Goal: Task Accomplishment & Management: Manage account settings

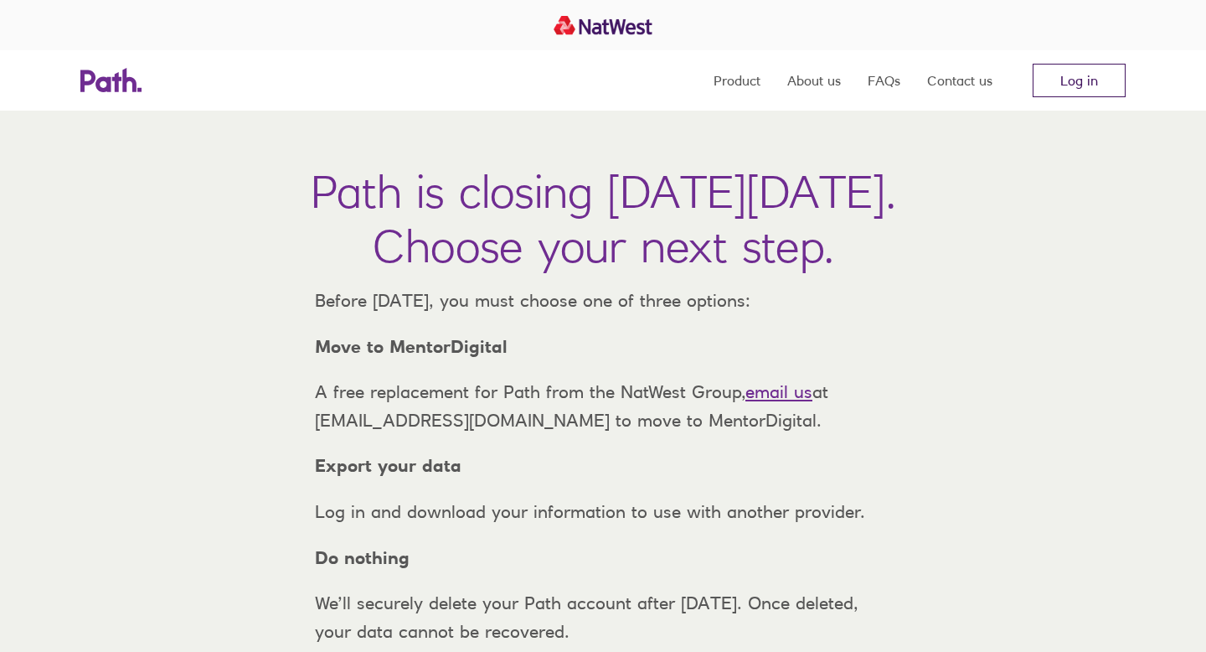
click at [1075, 86] on link "Log in" at bounding box center [1079, 81] width 93 height 34
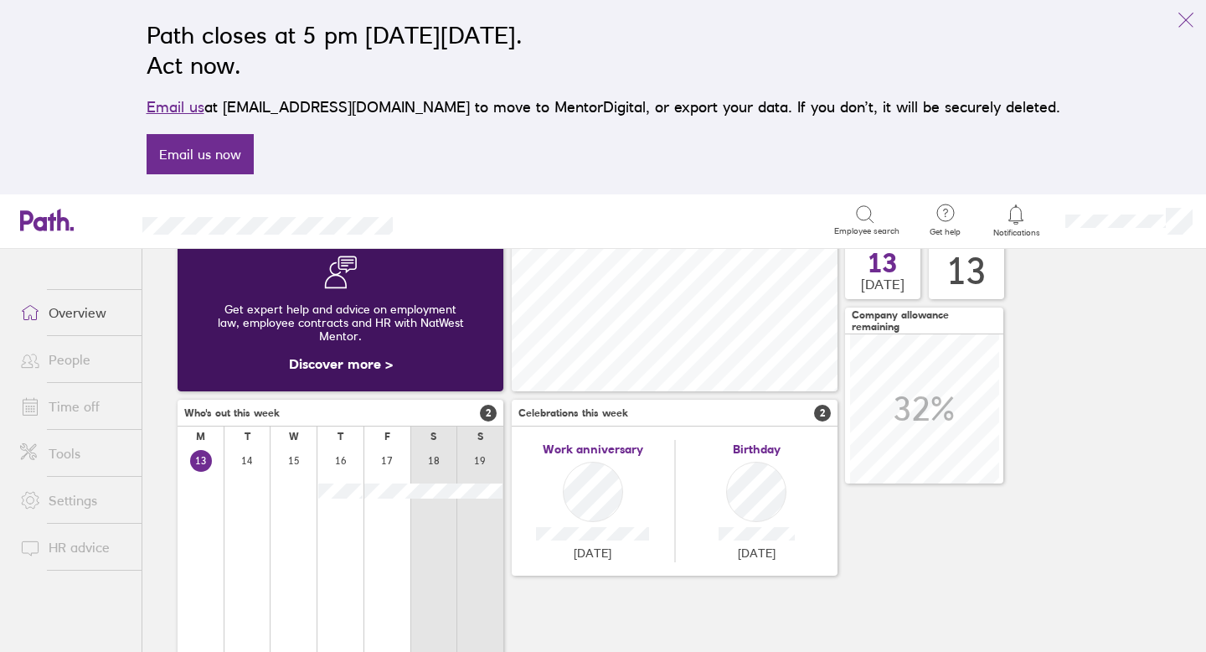
scroll to position [101, 0]
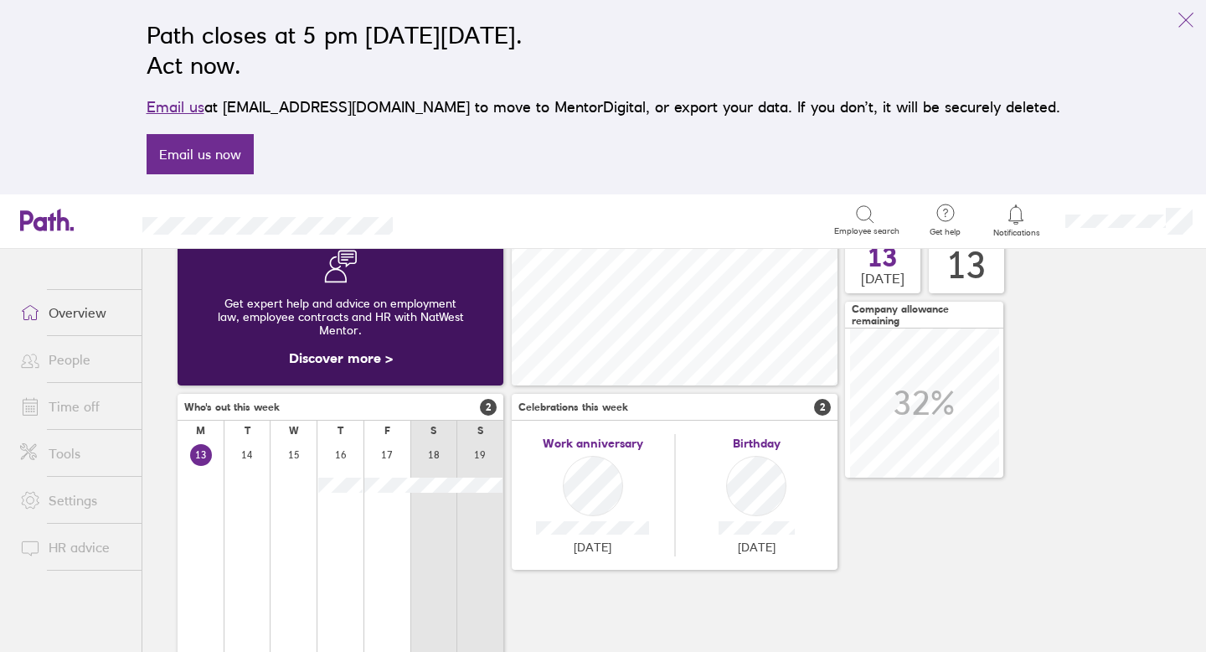
click at [87, 360] on link "People" at bounding box center [74, 360] width 135 height 34
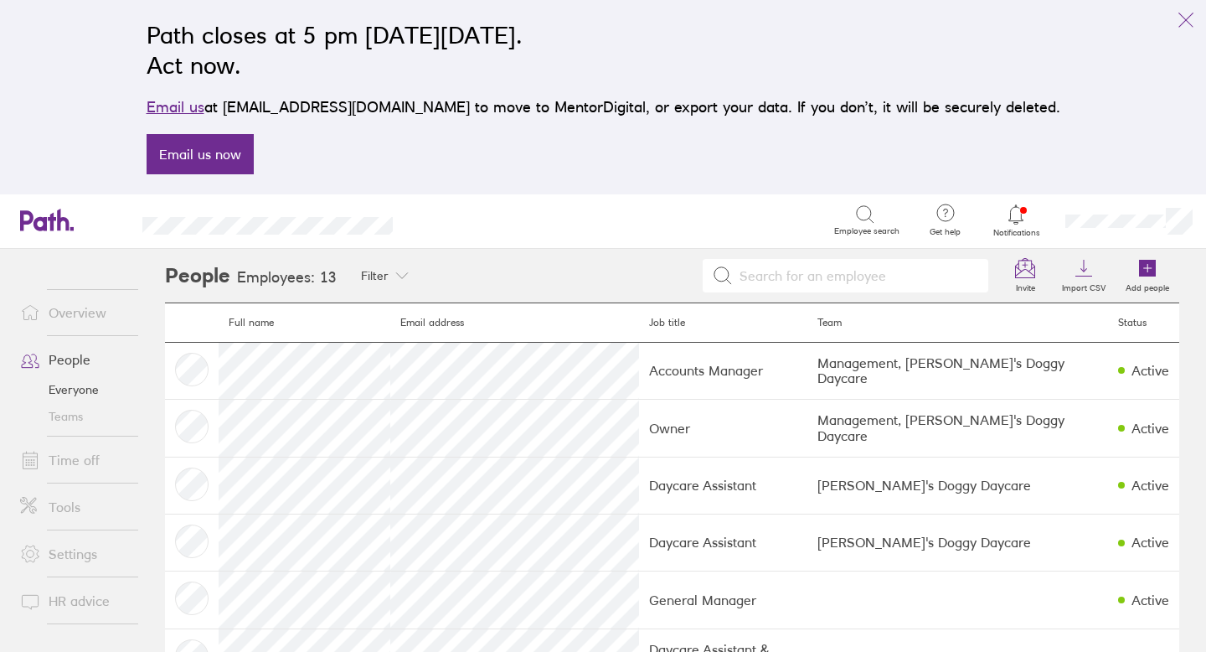
click at [82, 318] on link "Overview" at bounding box center [74, 313] width 135 height 34
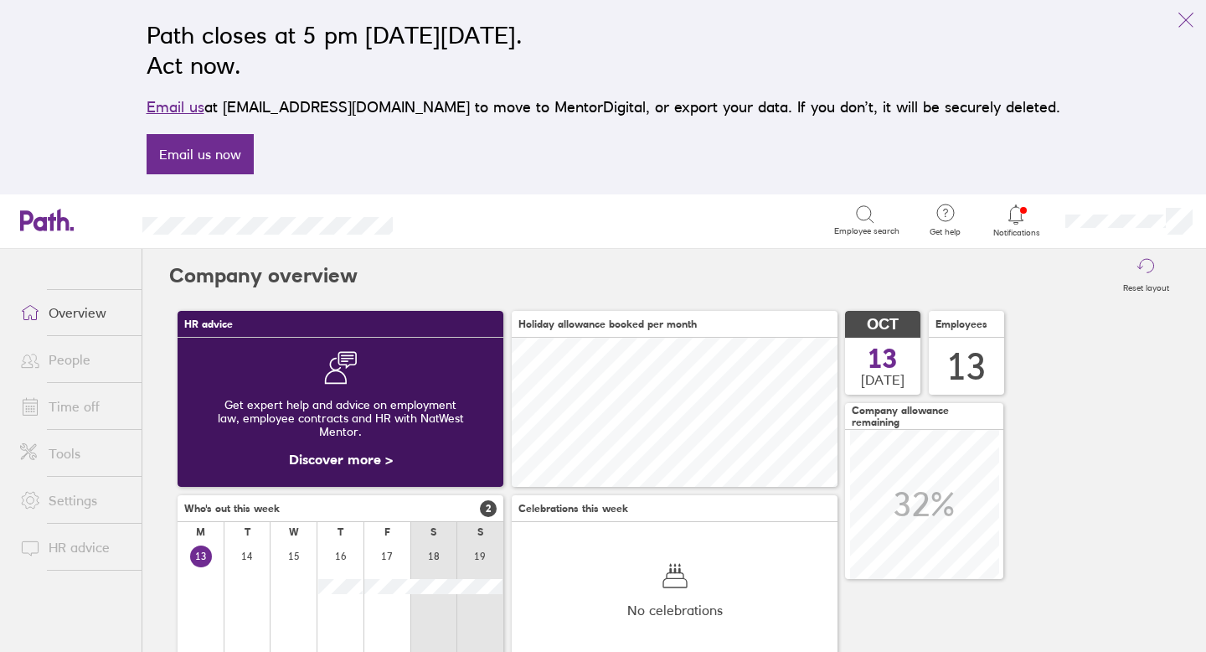
scroll to position [149, 326]
click at [1009, 234] on span "Notifications" at bounding box center [1016, 233] width 54 height 10
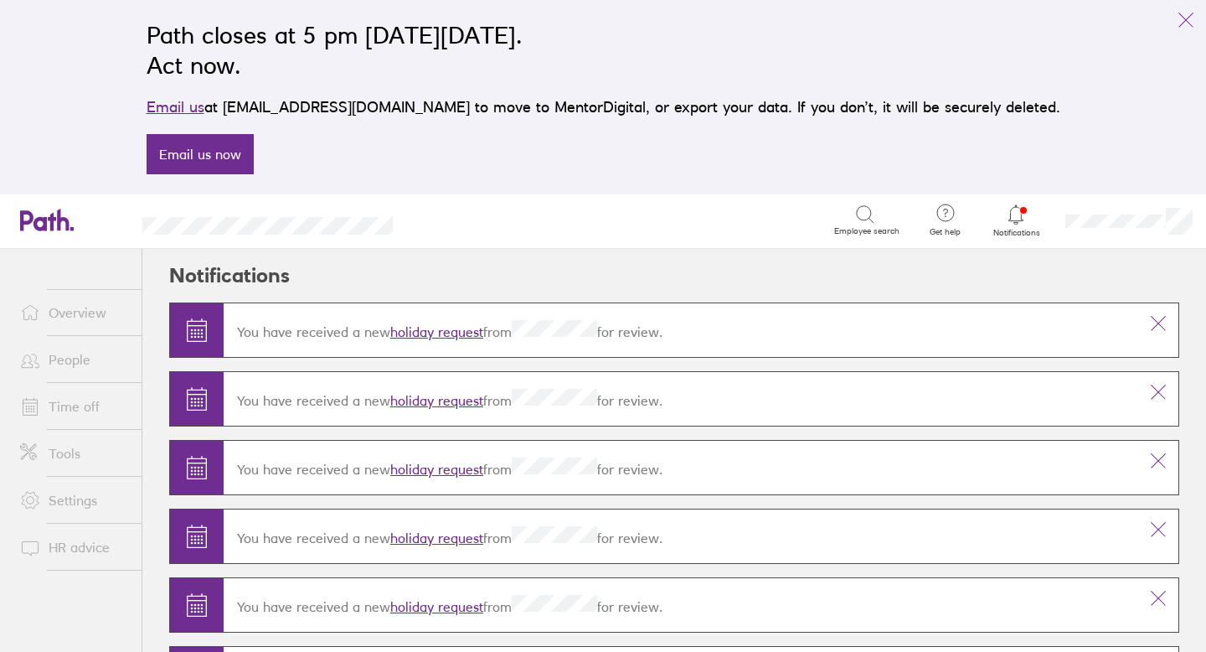
scroll to position [77, 0]
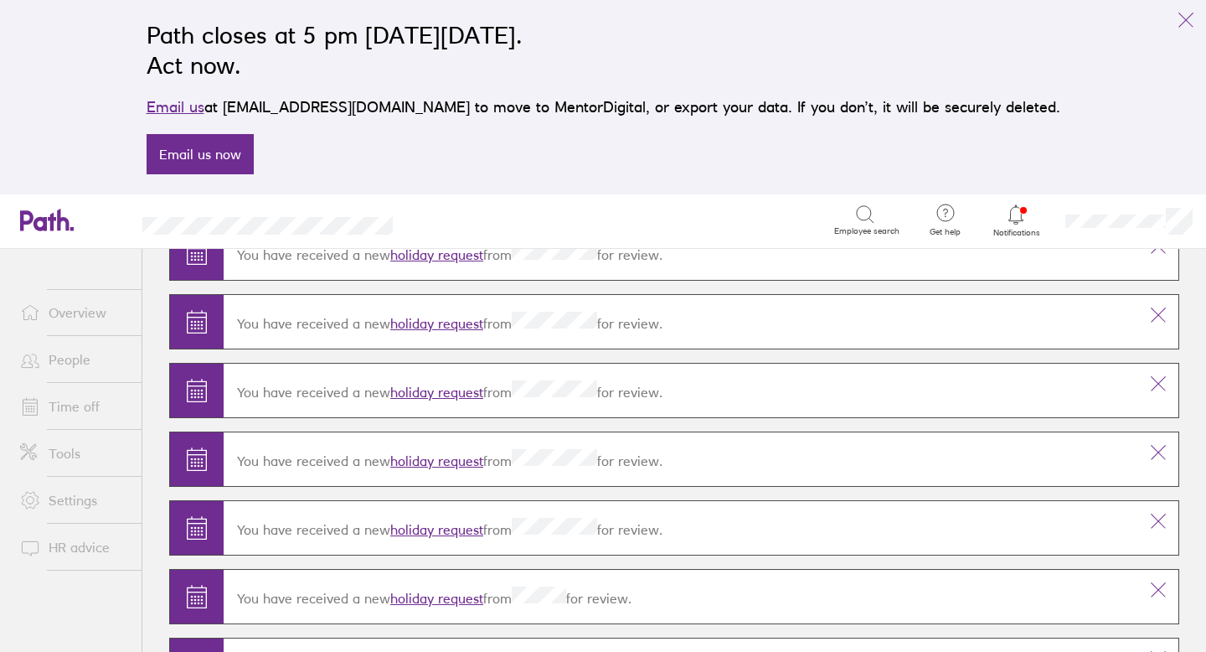
click at [78, 359] on link "People" at bounding box center [74, 360] width 135 height 34
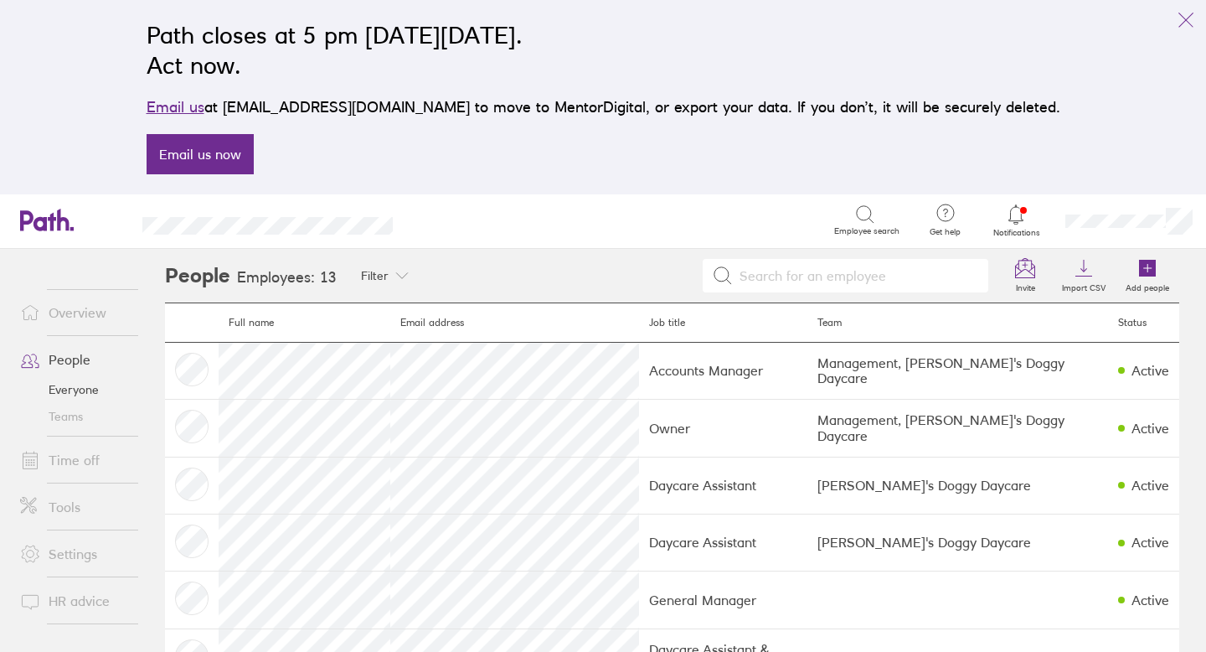
click at [79, 462] on link "Time off" at bounding box center [74, 460] width 135 height 34
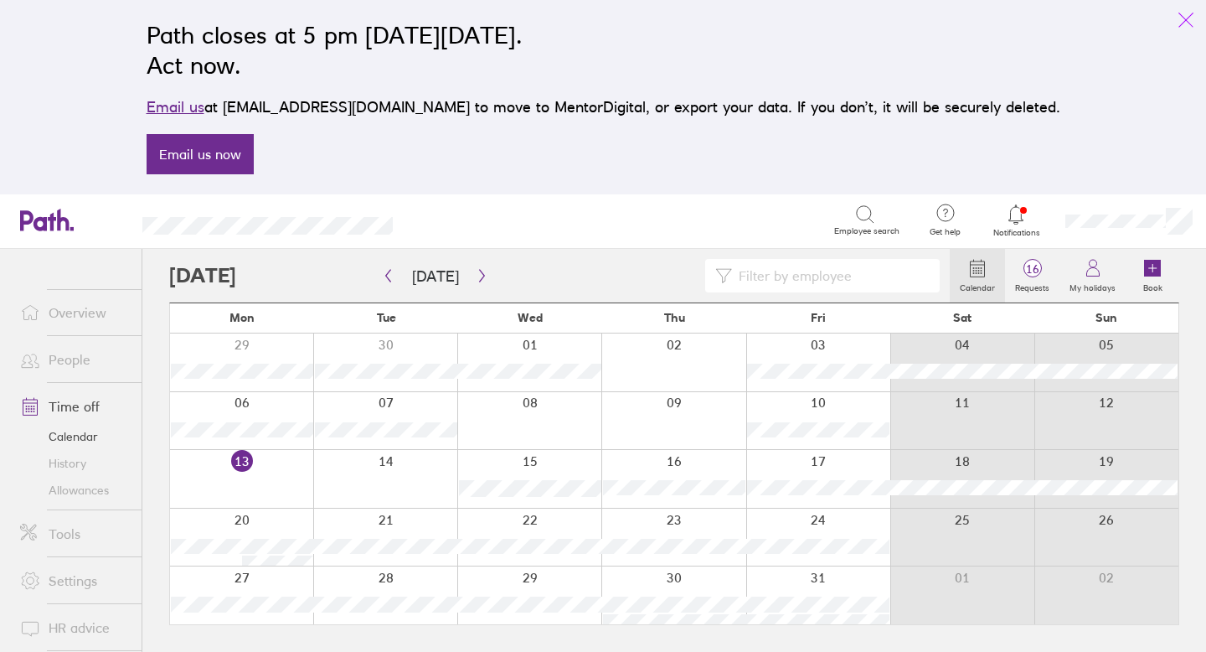
click at [1191, 20] on icon "link" at bounding box center [1186, 20] width 20 height 20
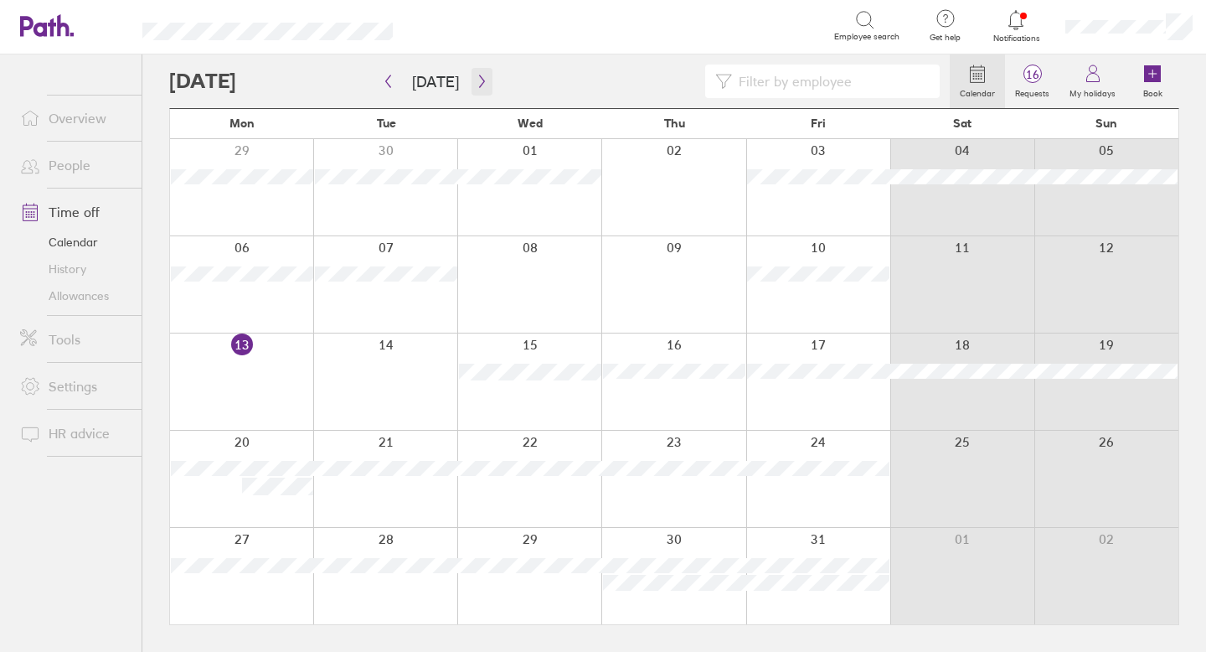
click at [476, 80] on icon "button" at bounding box center [482, 81] width 13 height 13
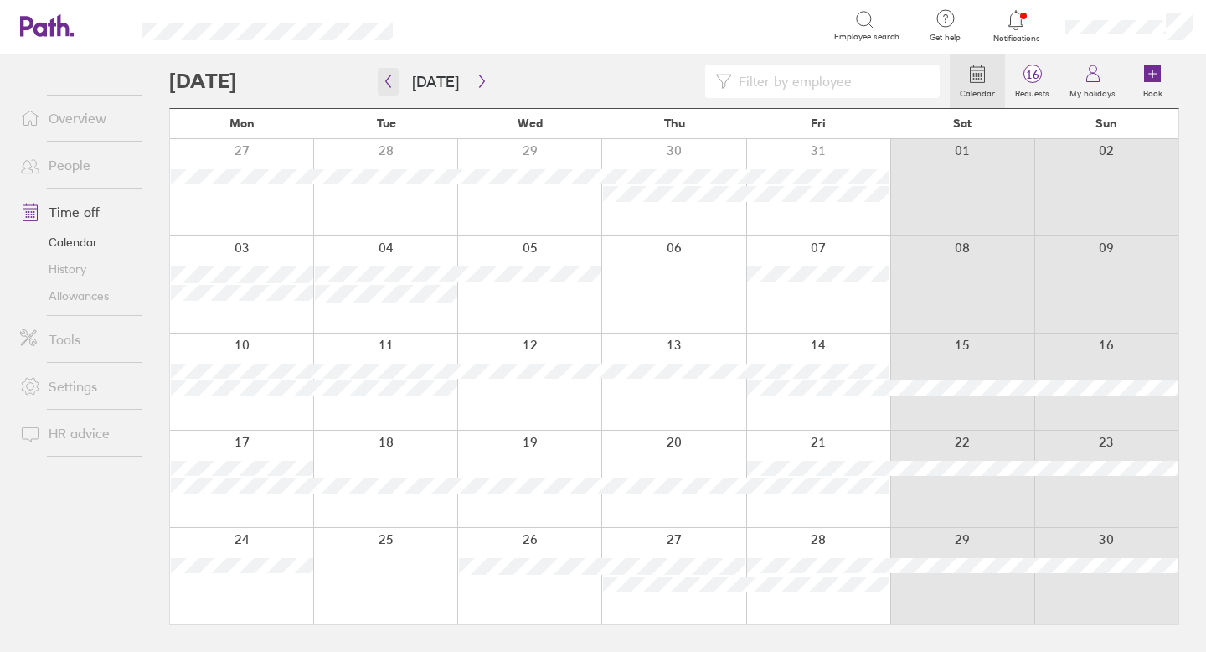
click at [386, 79] on icon "button" at bounding box center [388, 81] width 5 height 13
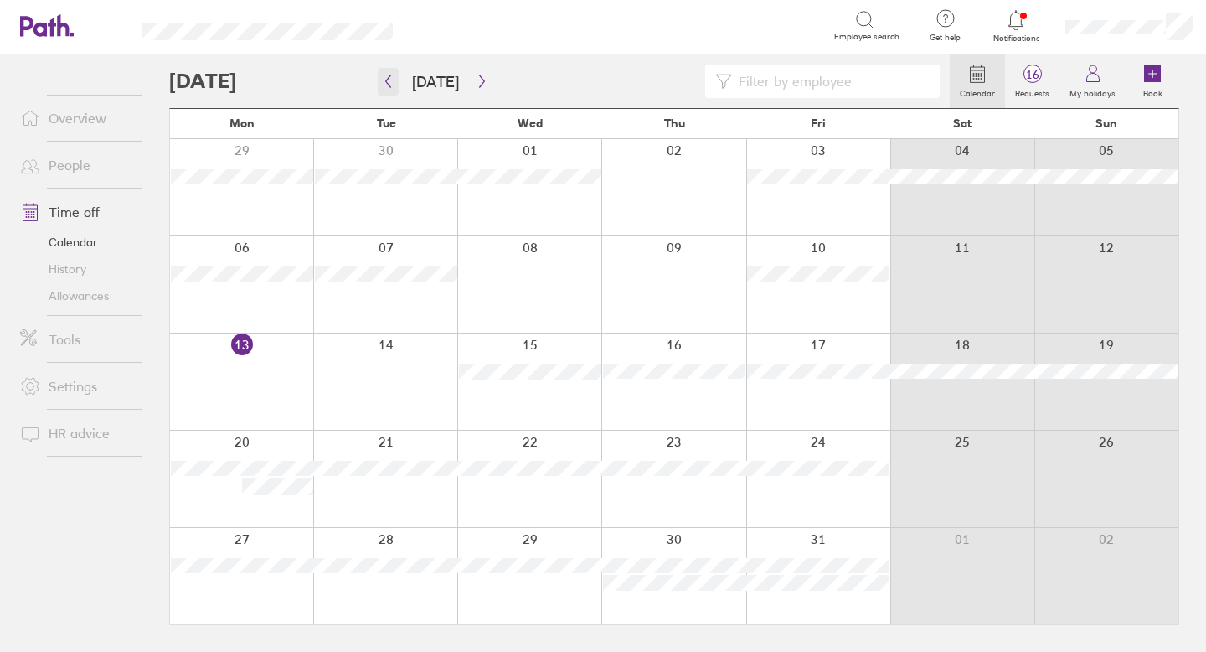
click at [389, 79] on icon "button" at bounding box center [388, 81] width 13 height 13
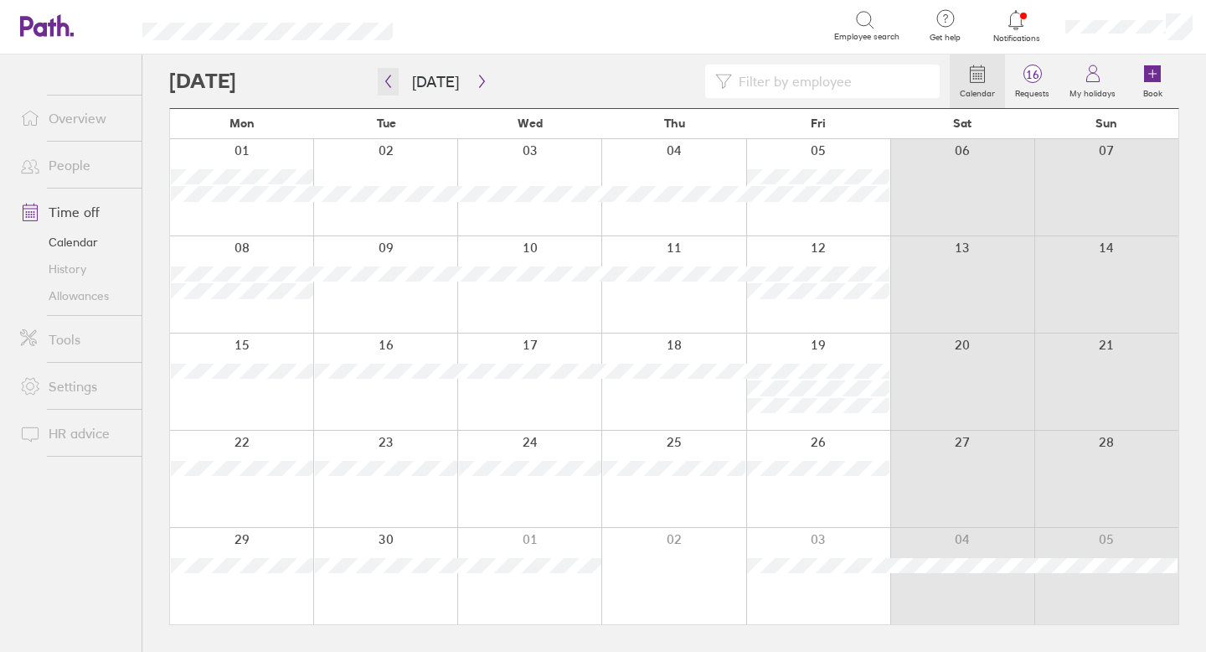
click at [389, 79] on icon "button" at bounding box center [388, 81] width 13 height 13
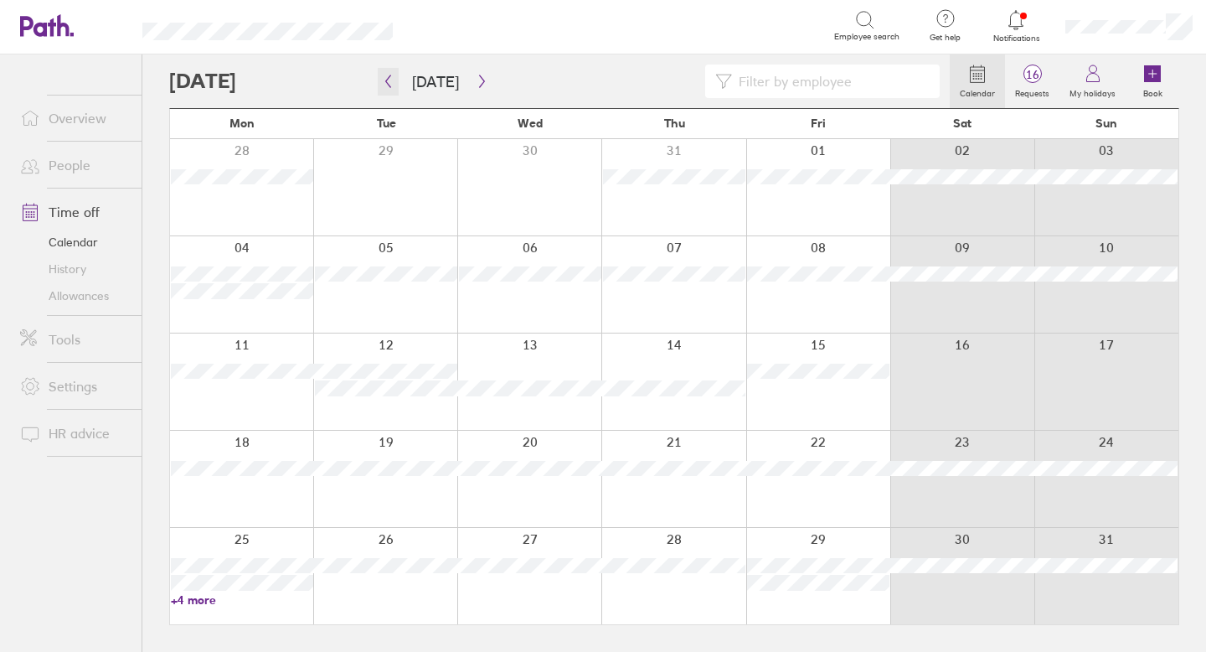
click at [389, 79] on icon "button" at bounding box center [388, 81] width 13 height 13
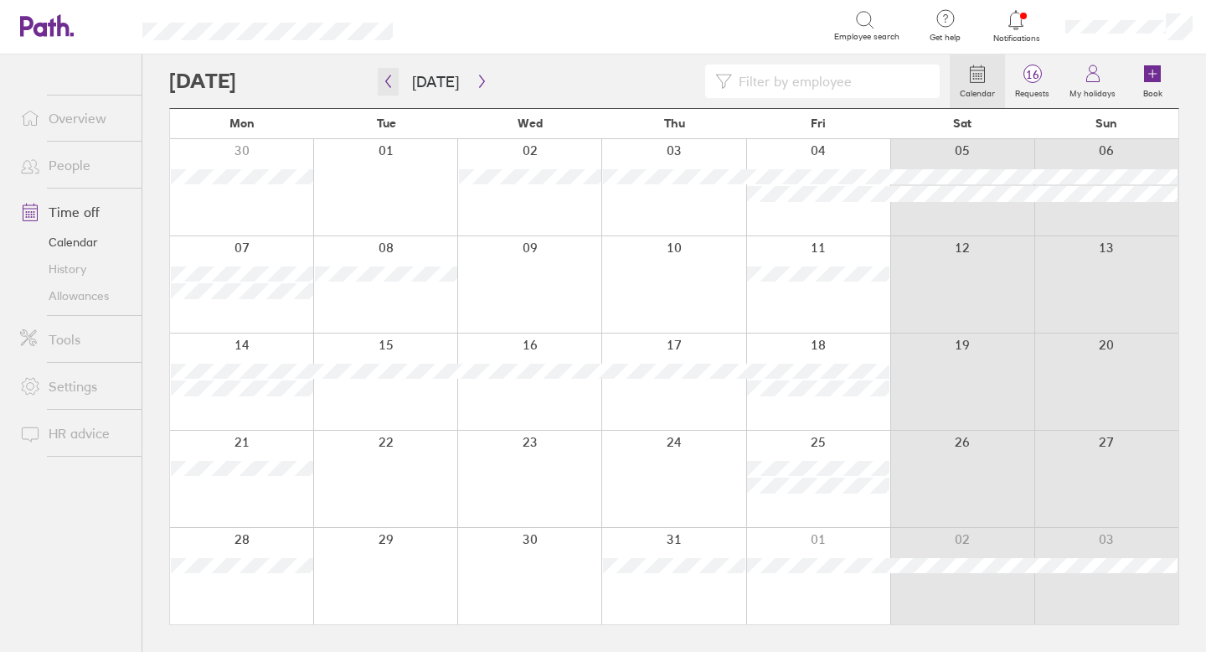
click at [389, 79] on icon "button" at bounding box center [388, 81] width 13 height 13
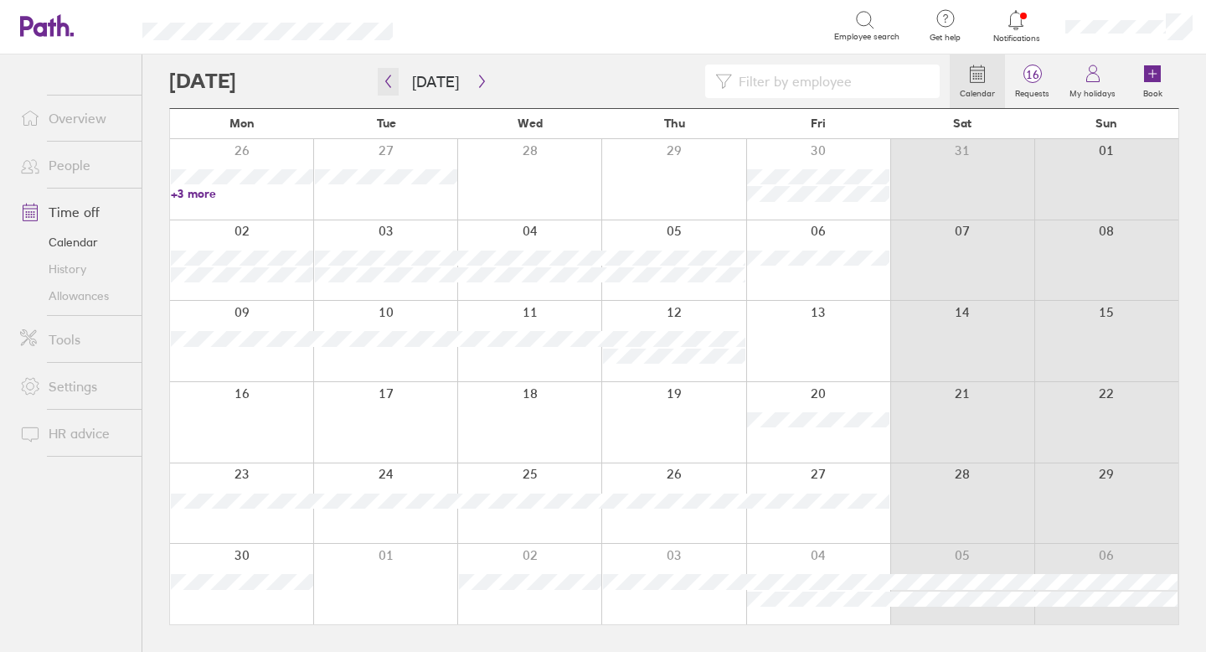
click at [389, 79] on icon "button" at bounding box center [388, 81] width 13 height 13
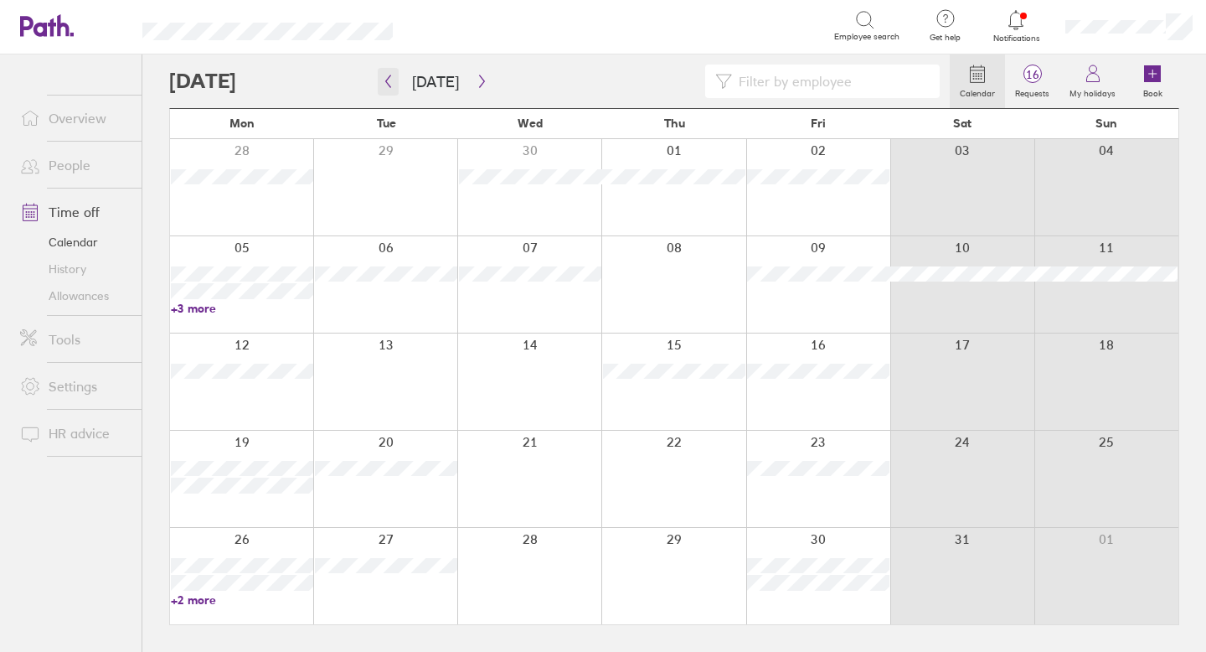
click at [385, 91] on button "button" at bounding box center [388, 82] width 21 height 28
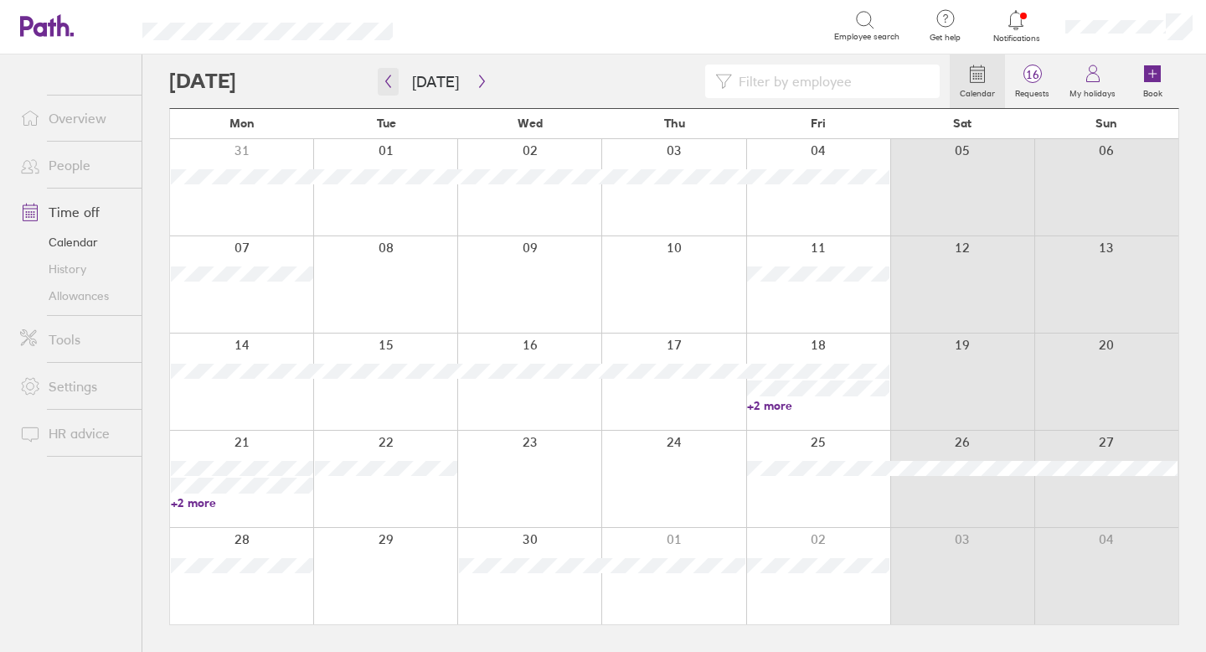
click at [387, 81] on icon "button" at bounding box center [388, 81] width 13 height 13
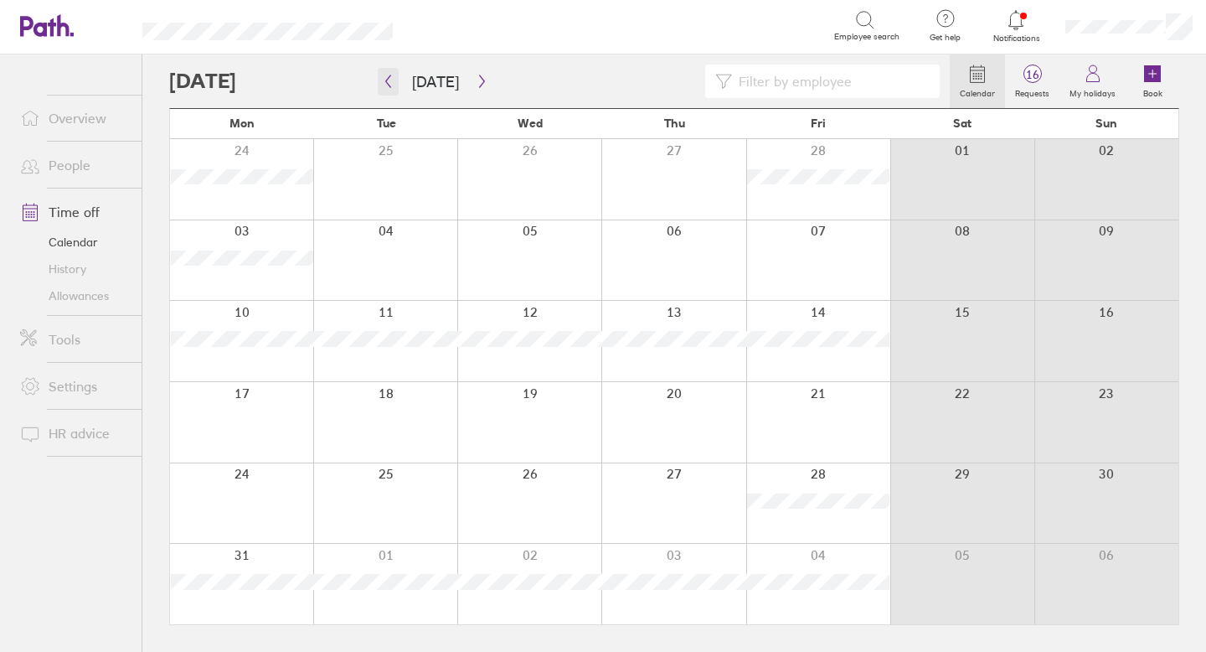
click at [387, 81] on icon "button" at bounding box center [388, 81] width 13 height 13
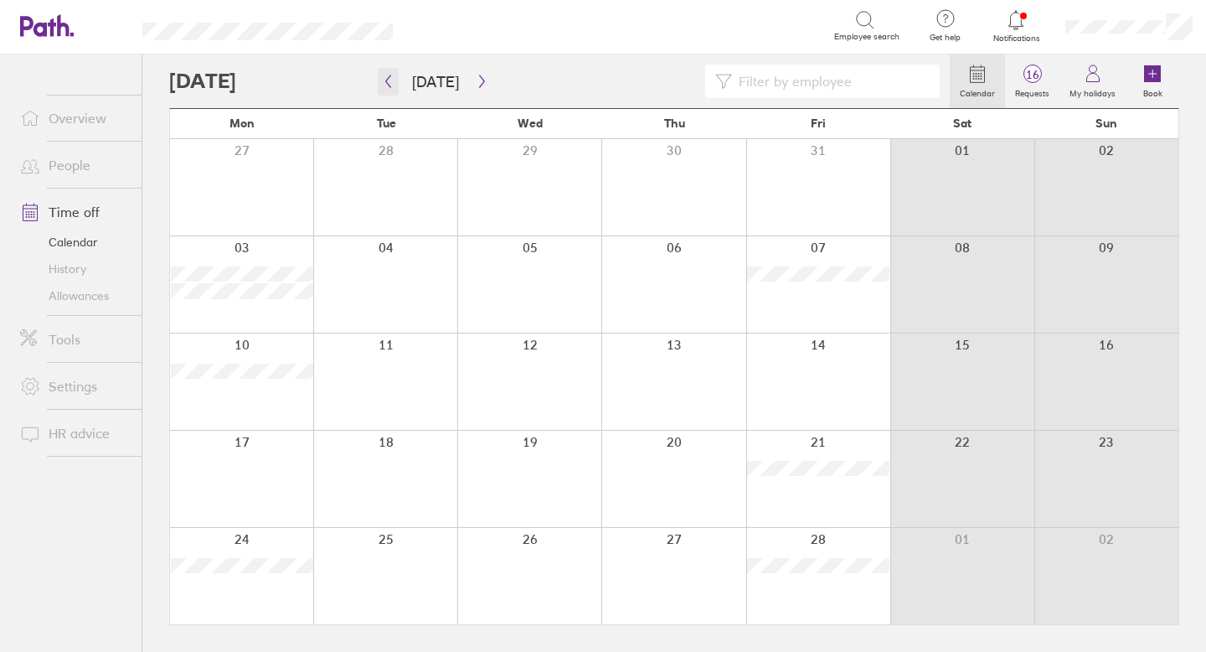
click at [387, 81] on icon "button" at bounding box center [388, 81] width 13 height 13
click at [483, 88] on button "button" at bounding box center [482, 82] width 21 height 28
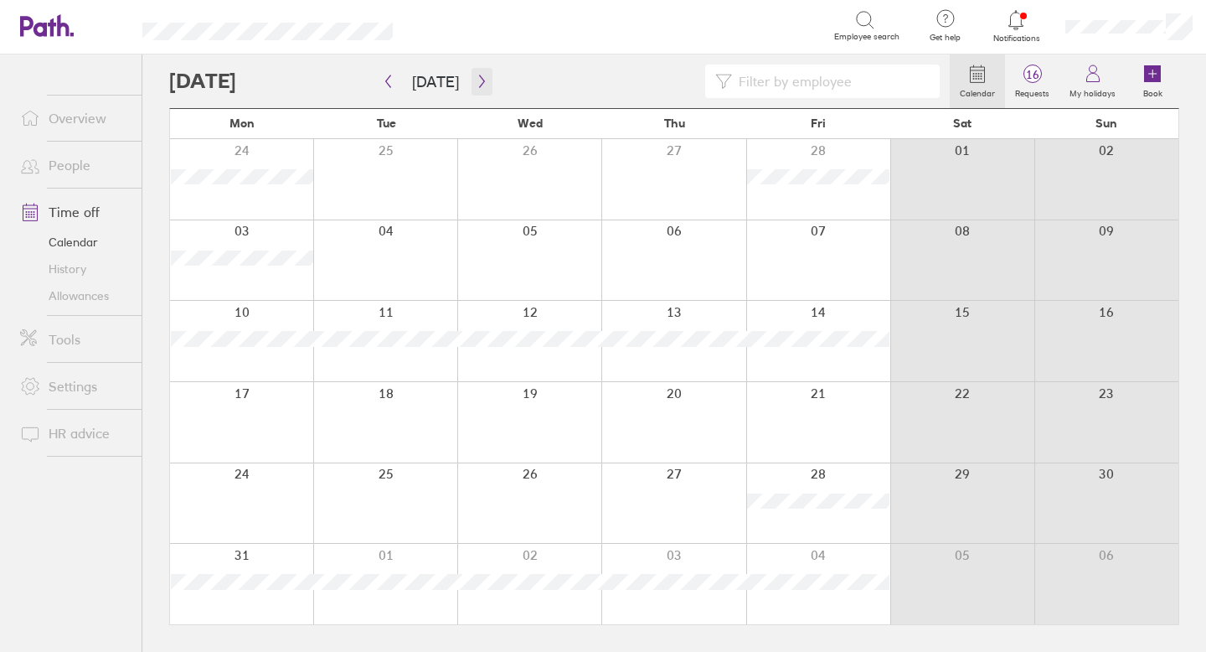
click at [483, 88] on button "button" at bounding box center [482, 82] width 21 height 28
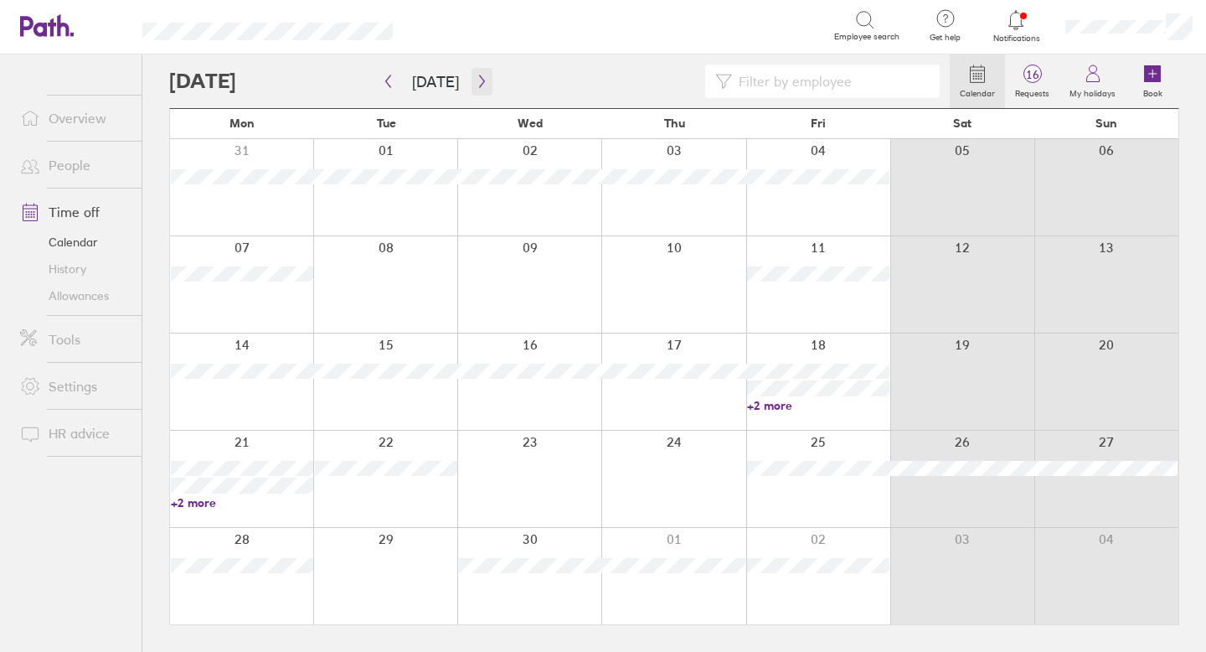
click at [483, 88] on button "button" at bounding box center [482, 82] width 21 height 28
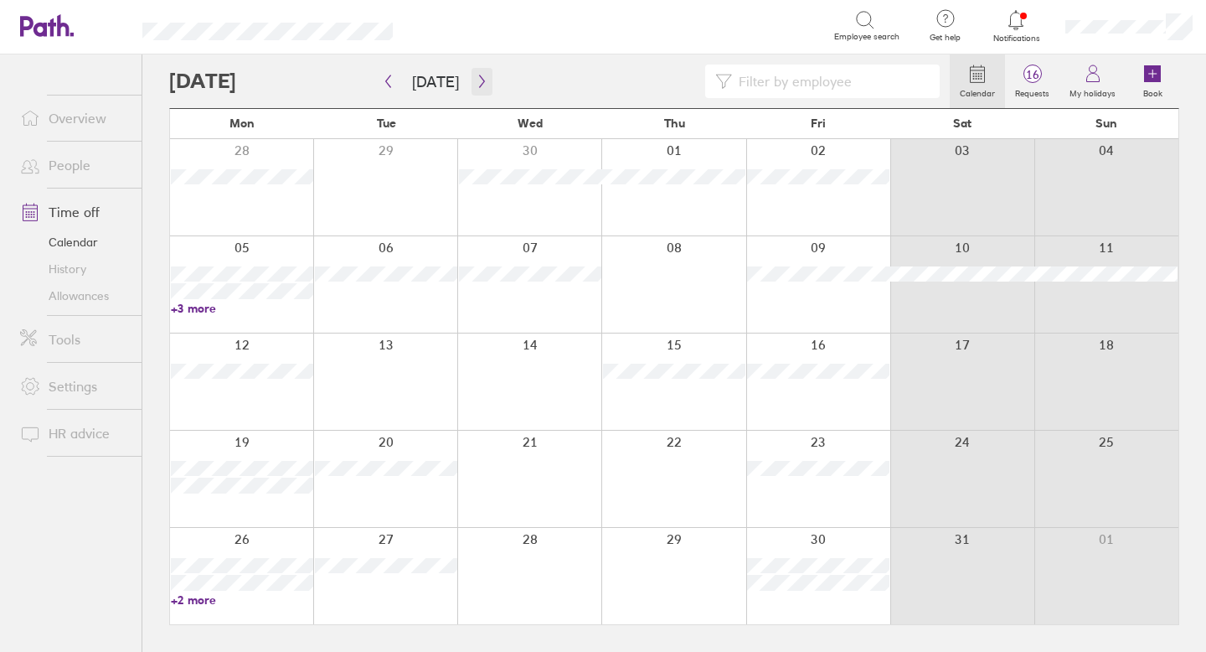
click at [483, 88] on button "button" at bounding box center [482, 82] width 21 height 28
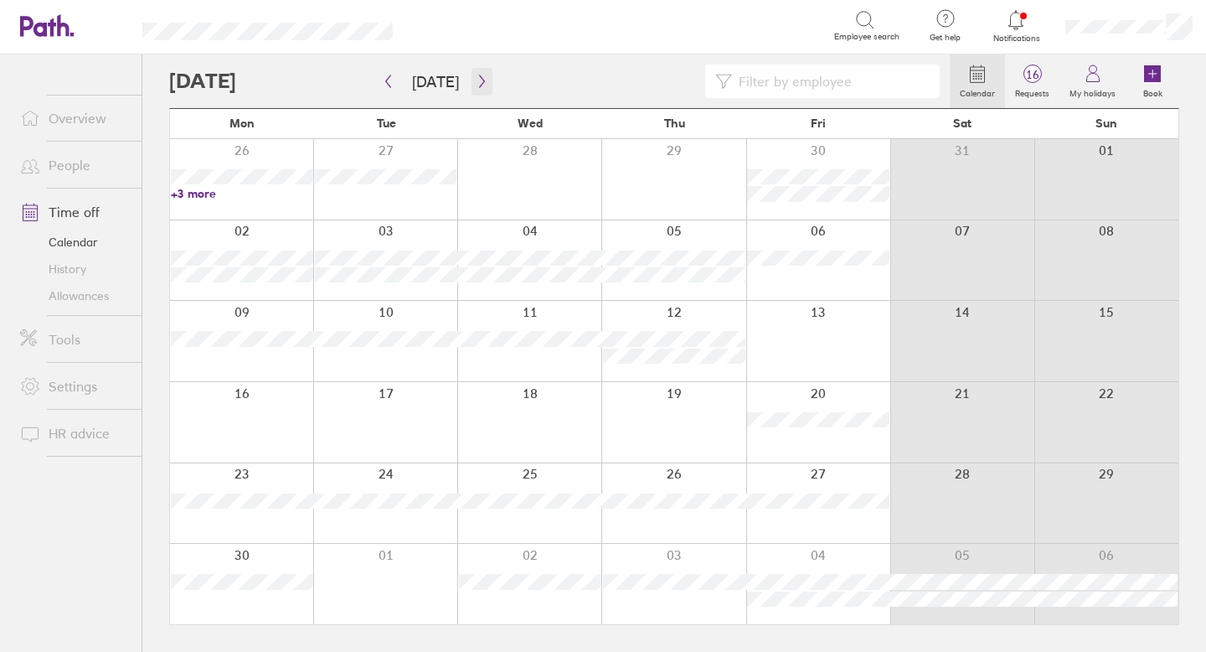
click at [483, 88] on button "button" at bounding box center [482, 82] width 21 height 28
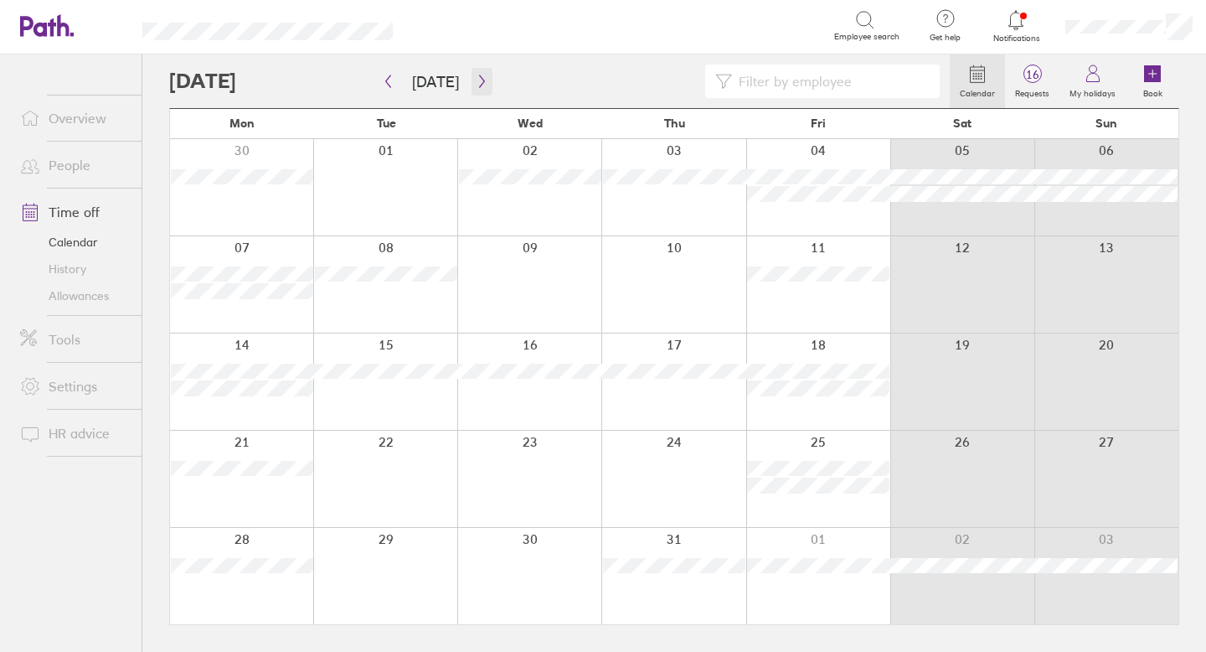
click at [483, 88] on button "button" at bounding box center [482, 82] width 21 height 28
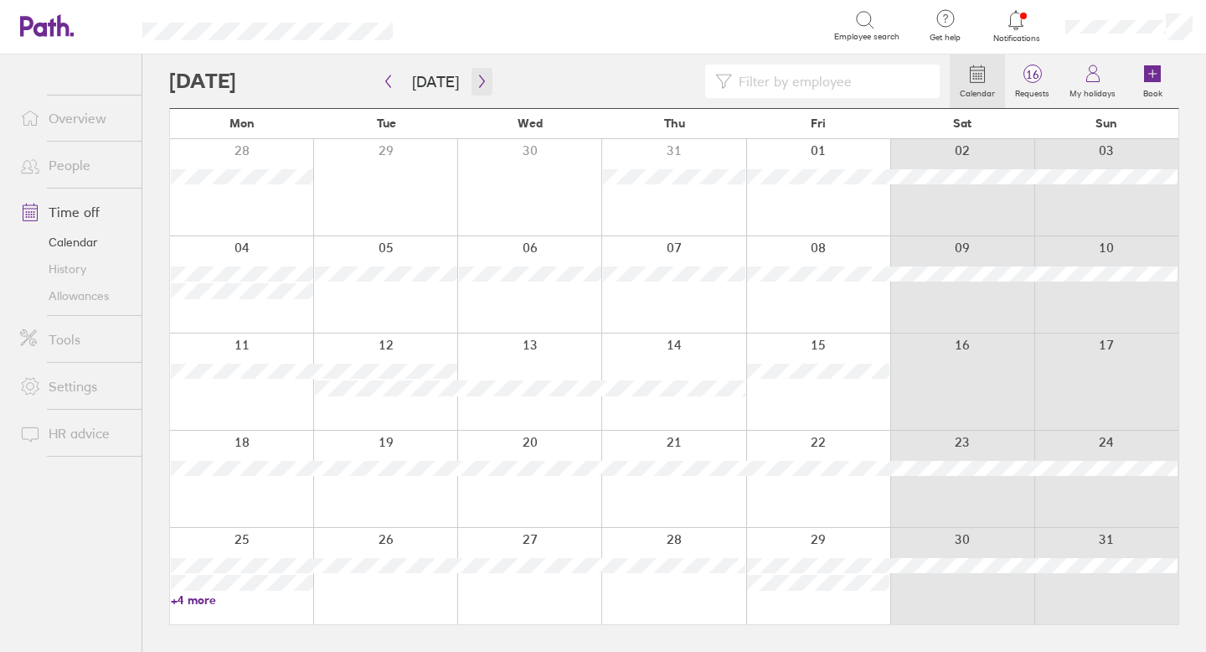
click at [483, 88] on button "button" at bounding box center [482, 82] width 21 height 28
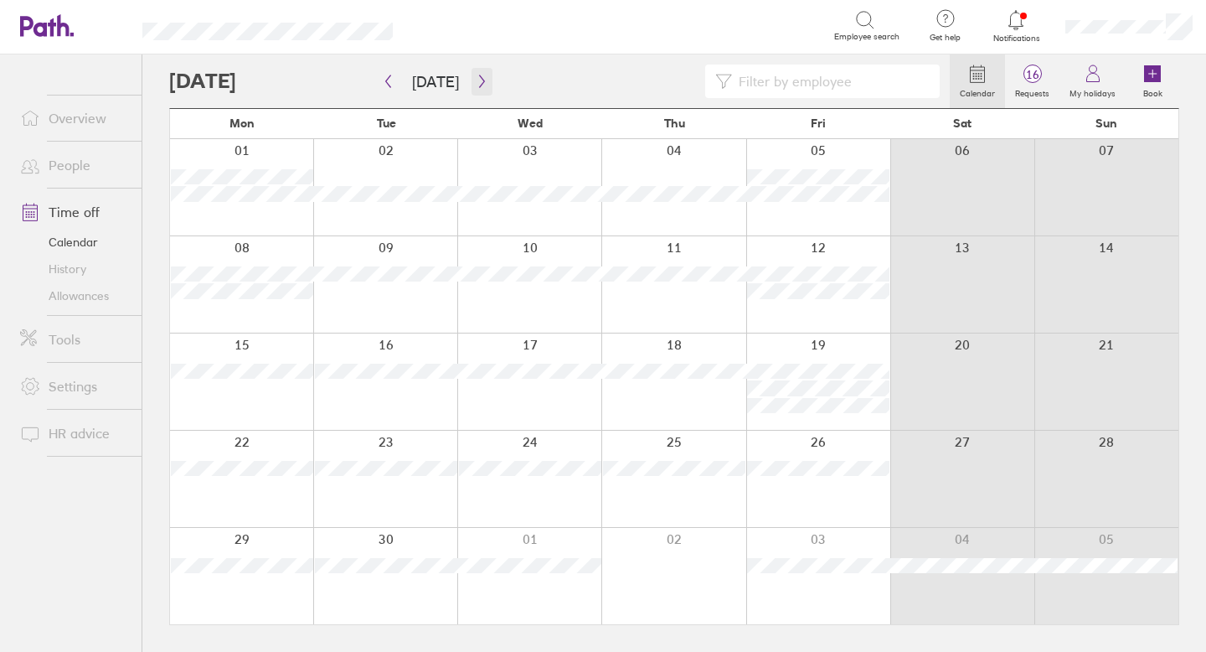
click at [483, 88] on button "button" at bounding box center [482, 82] width 21 height 28
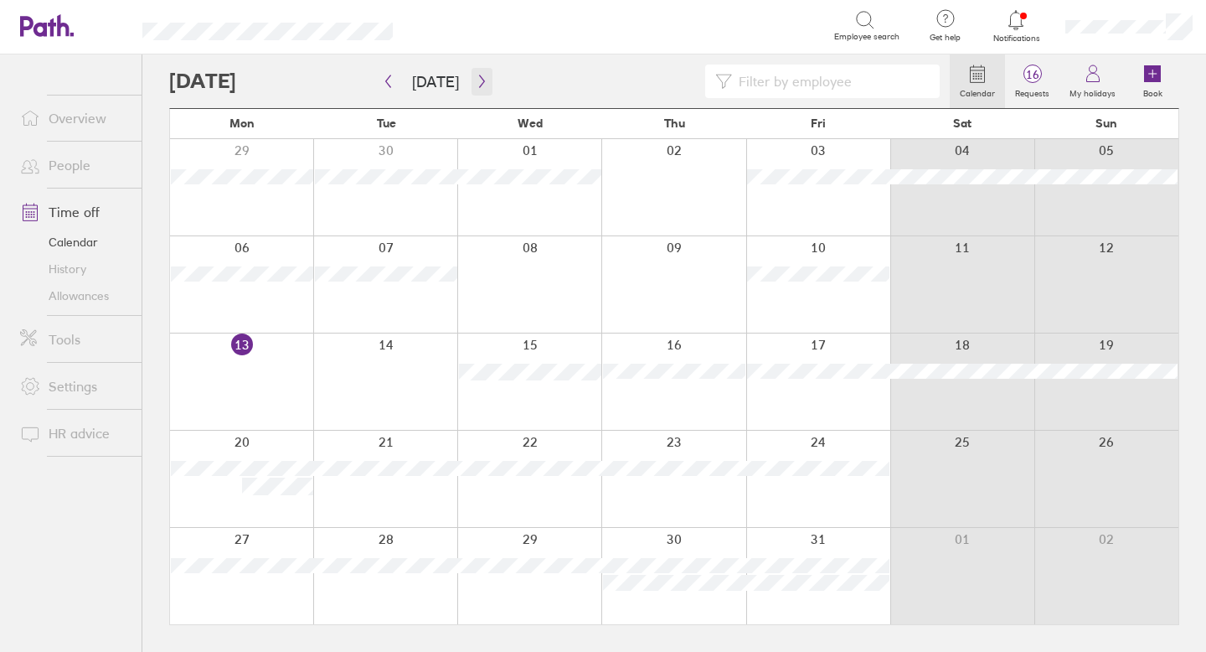
click at [483, 88] on button "button" at bounding box center [482, 82] width 21 height 28
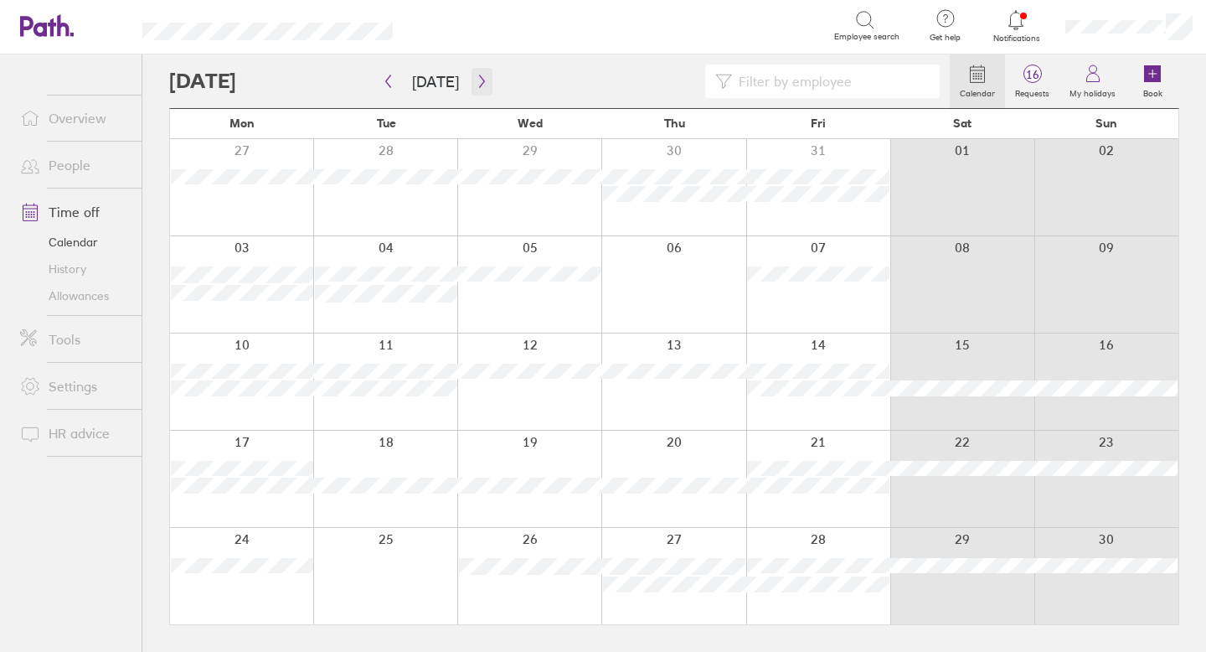
click at [483, 85] on icon "button" at bounding box center [482, 81] width 13 height 13
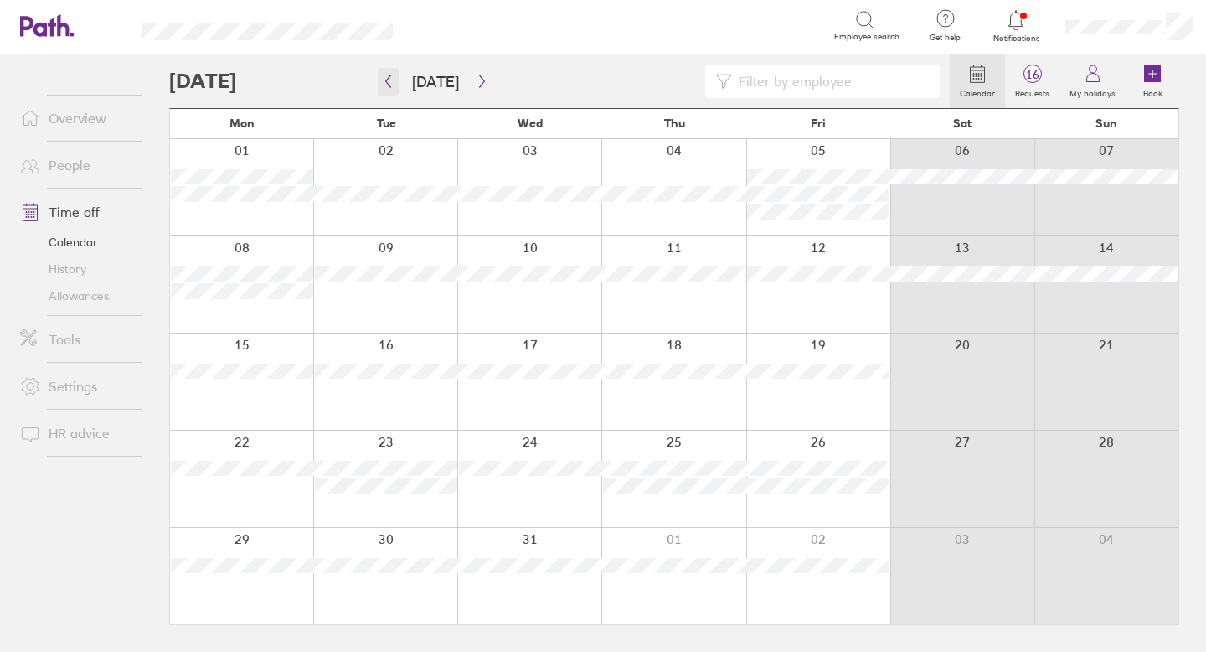
click at [385, 78] on icon "button" at bounding box center [388, 81] width 13 height 13
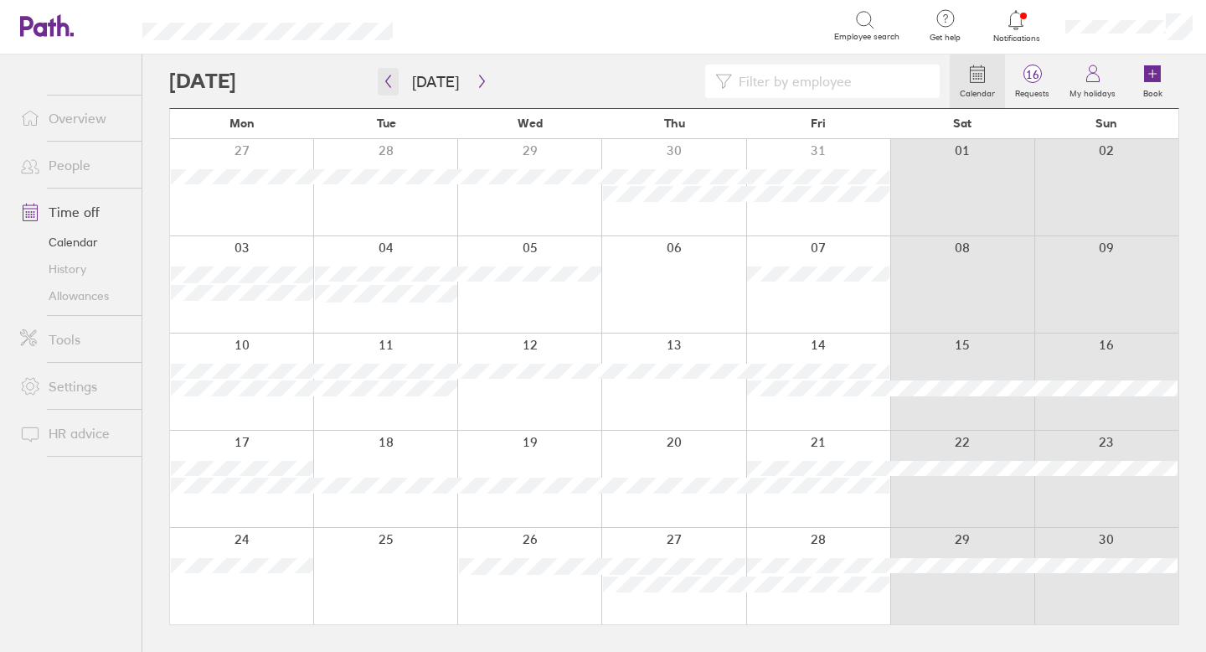
click at [385, 78] on icon "button" at bounding box center [388, 81] width 13 height 13
